Goal: Information Seeking & Learning: Understand process/instructions

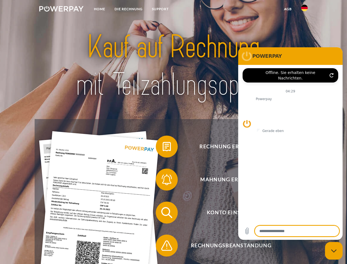
click at [61, 10] on img at bounding box center [61, 9] width 44 height 6
click at [305, 10] on img at bounding box center [304, 8] width 7 height 7
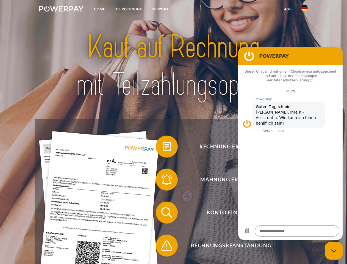
click at [288, 9] on link "agb" at bounding box center [288, 9] width 17 height 10
click at [163, 148] on span at bounding box center [159, 147] width 28 height 28
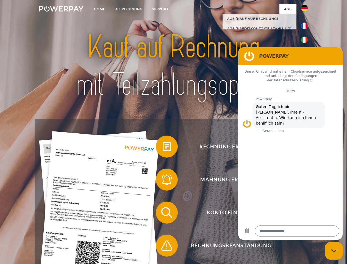
click at [163, 181] on span at bounding box center [159, 180] width 28 height 28
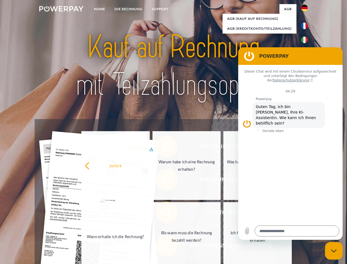
click at [163, 214] on link "Bis wann muss die Rechnung bezahlt werden?" at bounding box center [187, 236] width 68 height 69
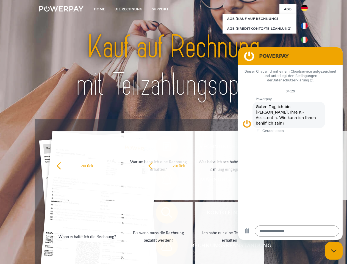
click at [163, 247] on span at bounding box center [159, 246] width 28 height 28
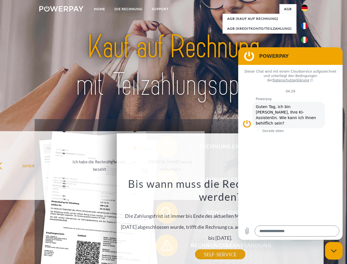
click at [334, 251] on icon "Messaging-Fenster schließen" at bounding box center [334, 251] width 6 height 4
type textarea "*"
